Goal: Use online tool/utility

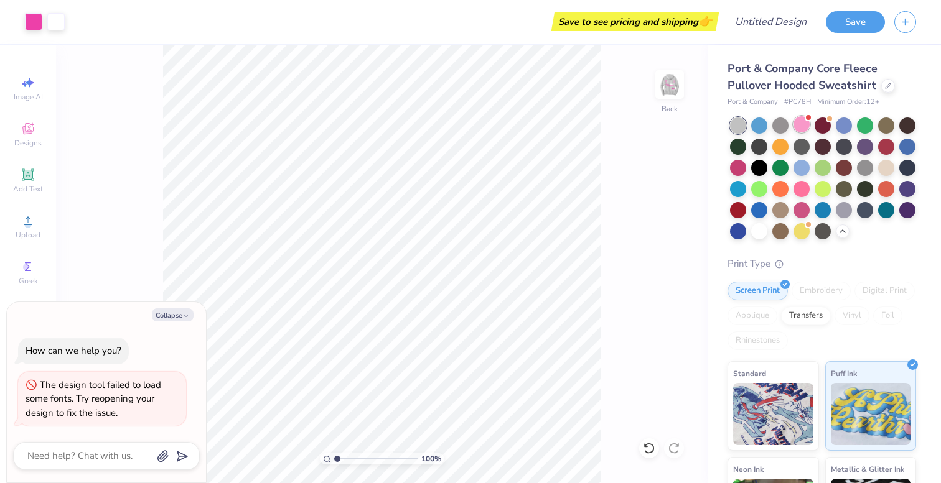
click at [801, 131] on div at bounding box center [801, 124] width 16 height 16
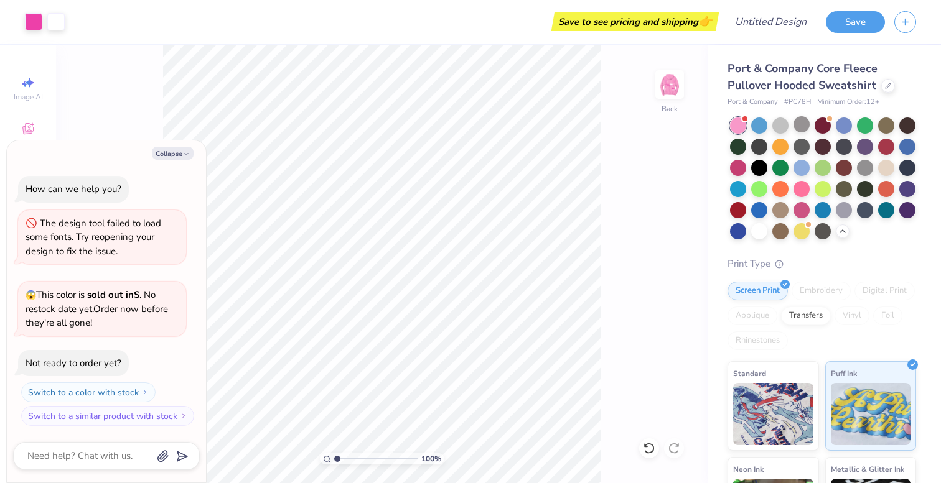
scroll to position [131, 0]
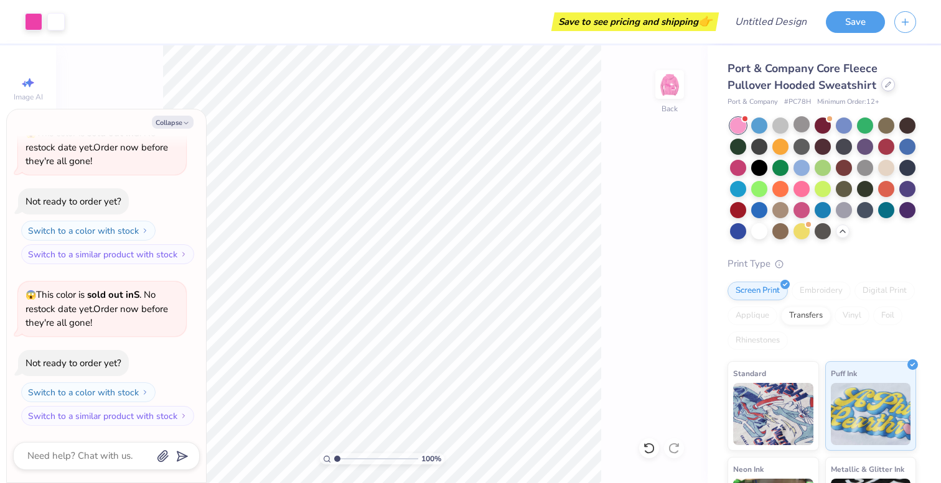
click at [890, 86] on div at bounding box center [888, 85] width 14 height 14
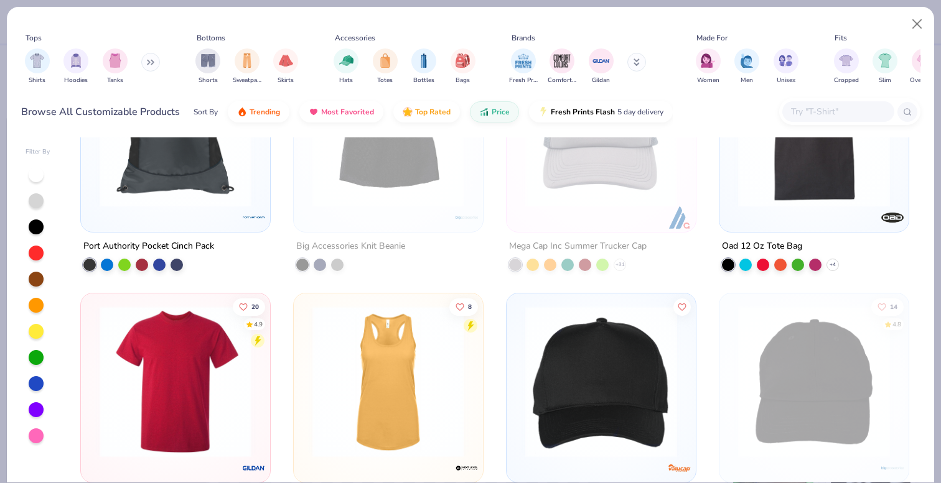
scroll to position [850, 0]
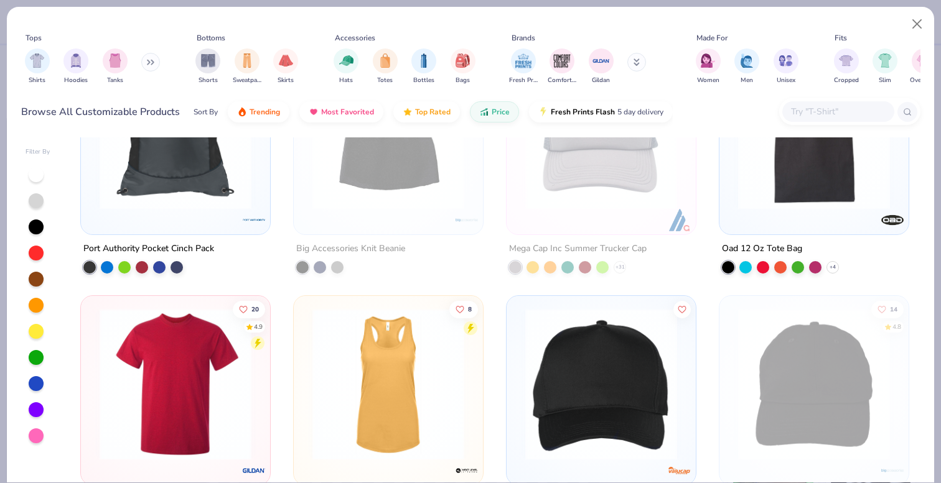
click at [639, 59] on button at bounding box center [636, 62] width 19 height 19
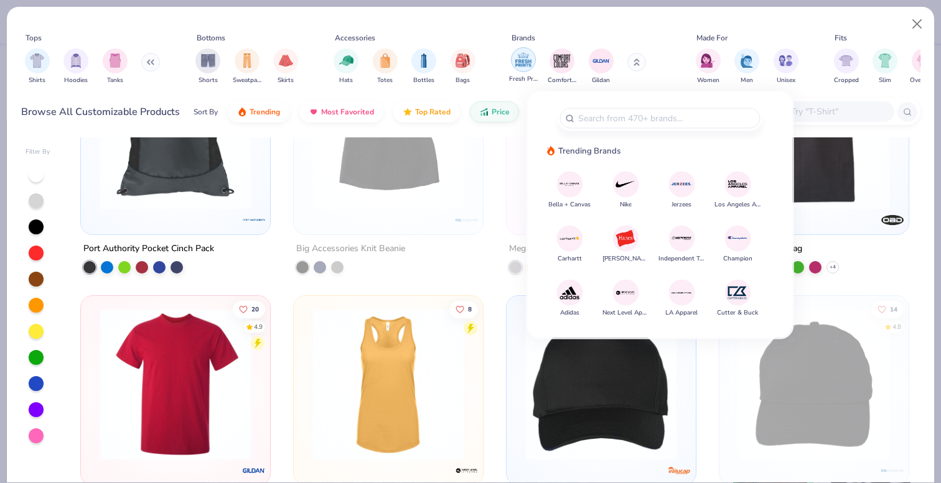
click at [521, 59] on img "filter for Fresh Prints" at bounding box center [523, 59] width 19 height 19
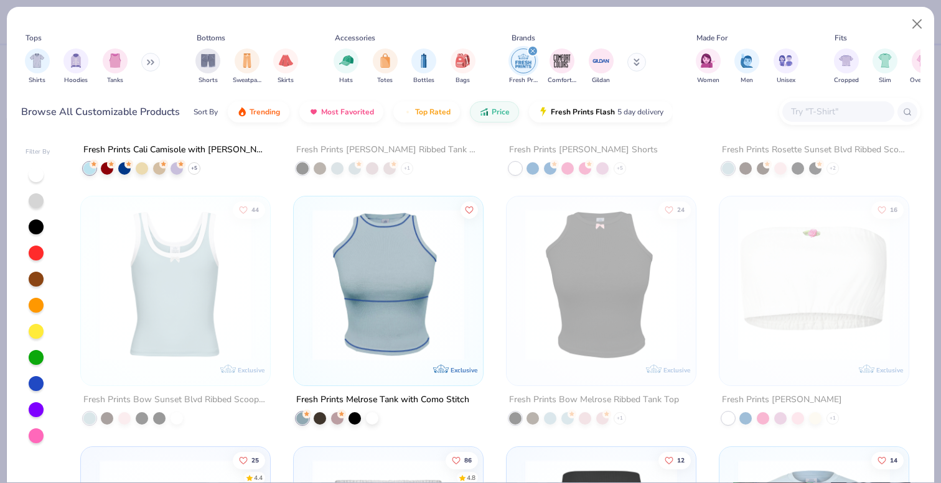
scroll to position [2130, 0]
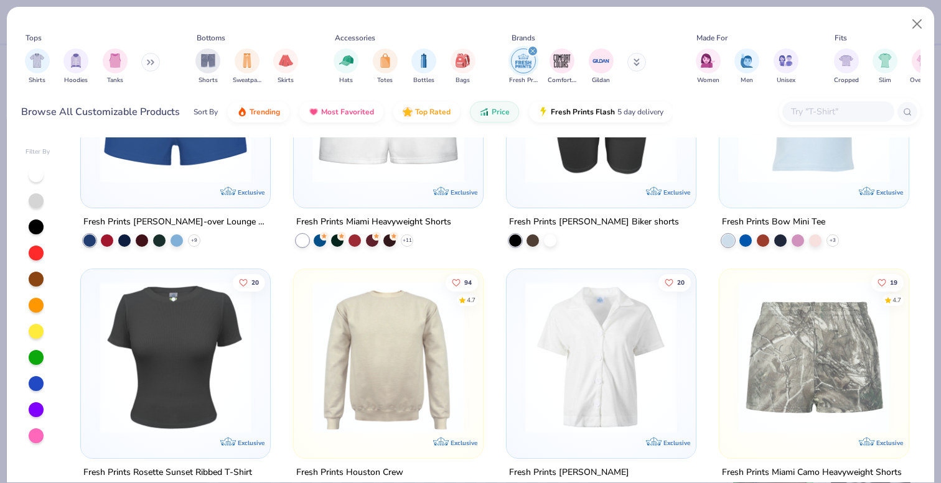
type textarea "x"
